Goal: Transaction & Acquisition: Purchase product/service

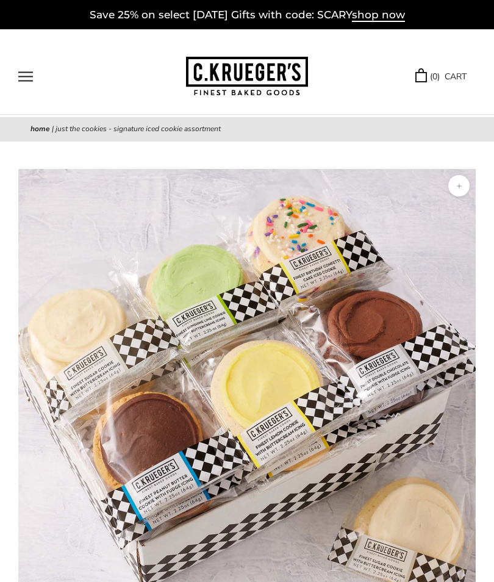
click at [33, 76] on button "Open navigation" at bounding box center [25, 76] width 15 height 10
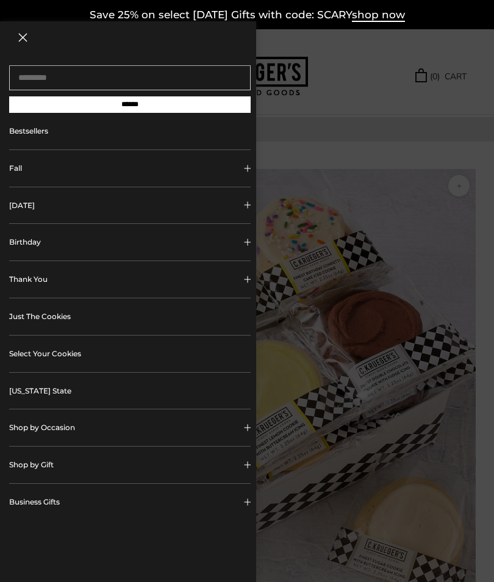
click at [145, 106] on input "******" at bounding box center [130, 104] width 242 height 16
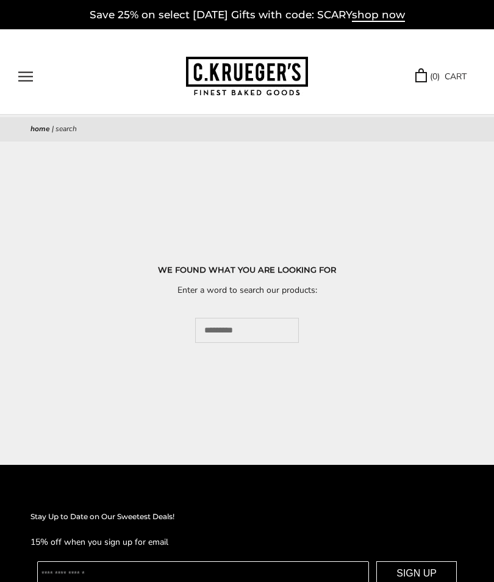
click at [176, 134] on nav "Home | Search" at bounding box center [247, 129] width 433 height 12
click at [87, 126] on nav "Home | Search" at bounding box center [247, 129] width 433 height 12
click at [256, 337] on input "Search..." at bounding box center [247, 330] width 104 height 25
type input "**********"
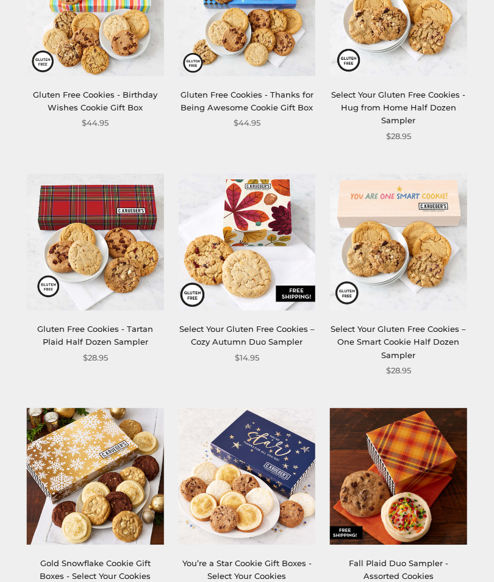
scroll to position [1842, 0]
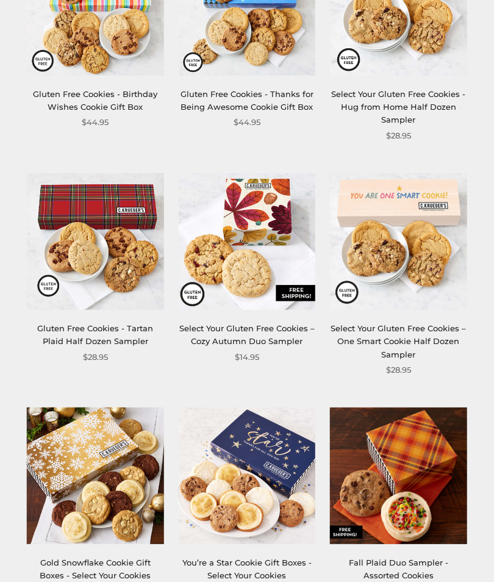
click at [266, 324] on link "Select Your Gluten Free Cookies – Cozy Autumn Duo Sampler" at bounding box center [247, 335] width 136 height 23
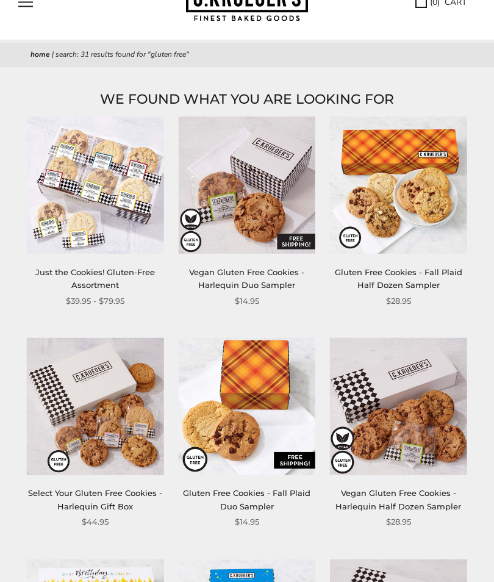
scroll to position [52, 0]
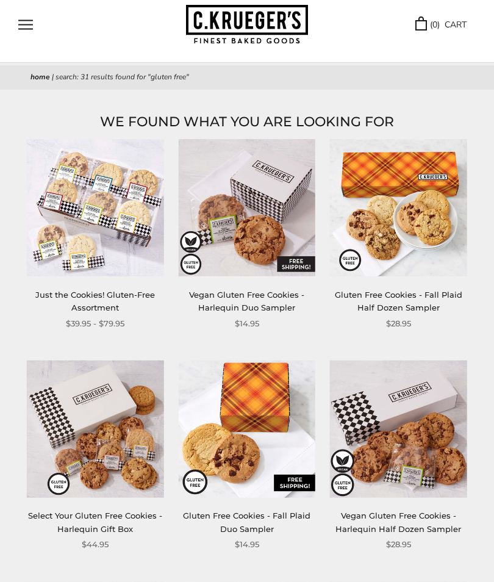
click at [103, 309] on link "Just the Cookies! Gluten-Free Assortment" at bounding box center [95, 301] width 120 height 23
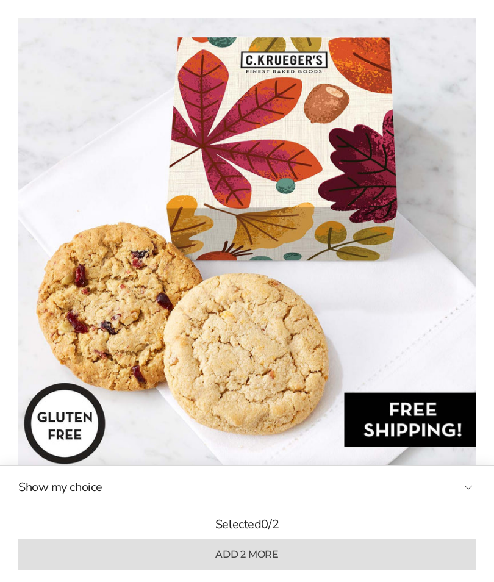
scroll to position [129, 0]
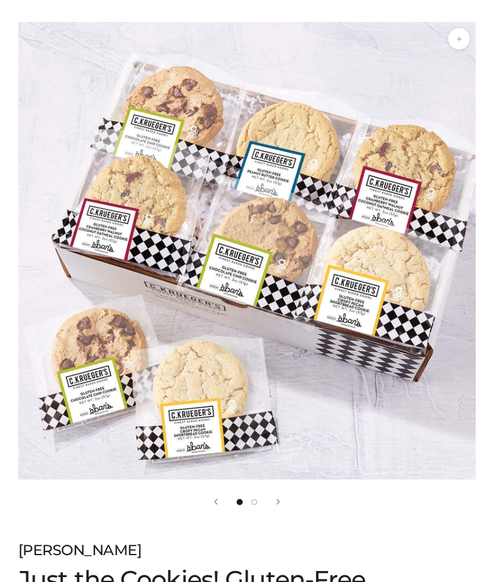
scroll to position [142, 0]
